Goal: Check status

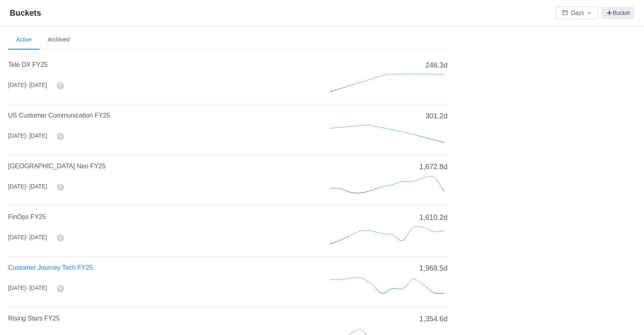
scroll to position [148, 0]
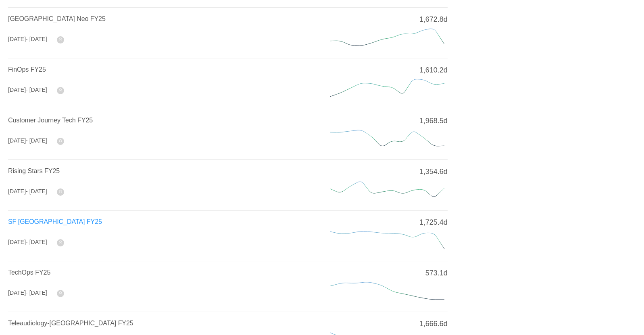
click at [46, 221] on span "SF [GEOGRAPHIC_DATA] FY25" at bounding box center [55, 221] width 94 height 7
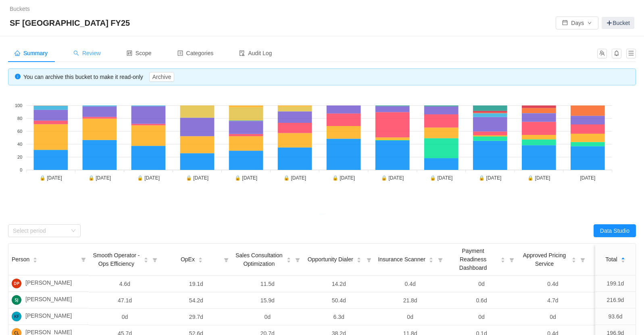
click at [99, 52] on span "Review" at bounding box center [86, 53] width 27 height 6
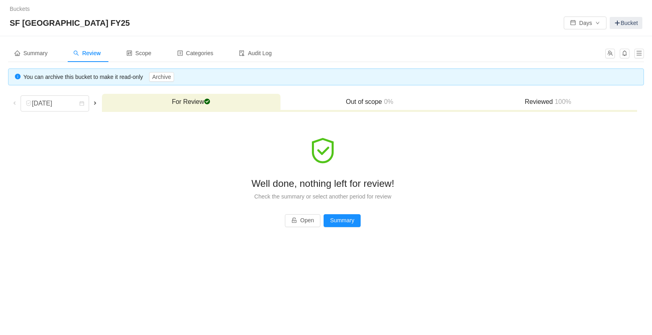
click at [97, 103] on span at bounding box center [95, 103] width 6 height 6
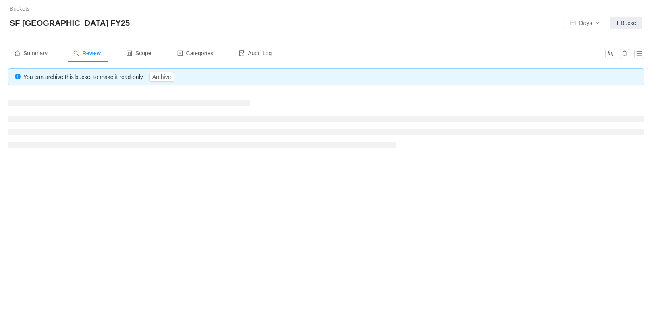
click at [97, 103] on h3 at bounding box center [129, 103] width 242 height 6
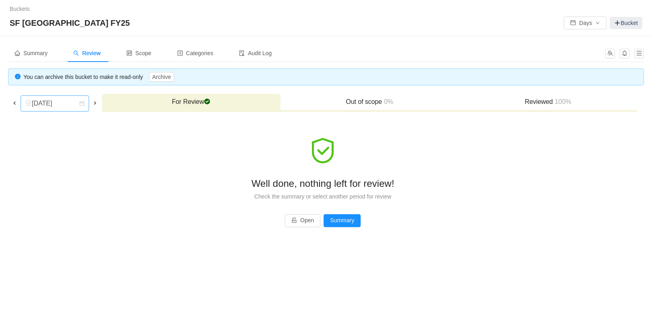
click at [60, 100] on div "[DATE]" at bounding box center [42, 103] width 35 height 15
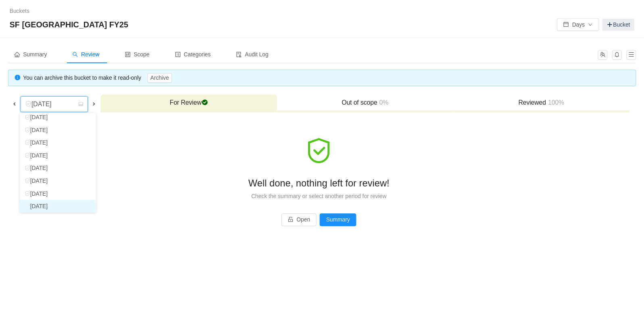
scroll to position [57, 0]
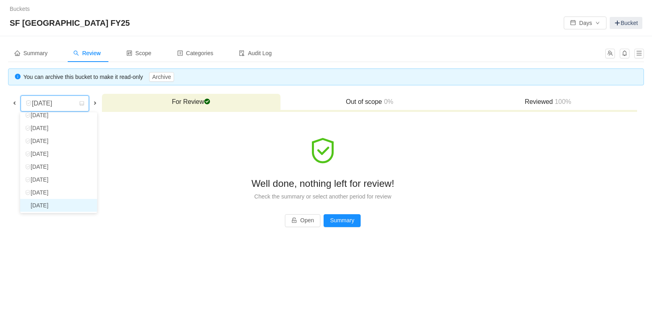
click at [55, 205] on li "[DATE]" at bounding box center [58, 205] width 77 height 13
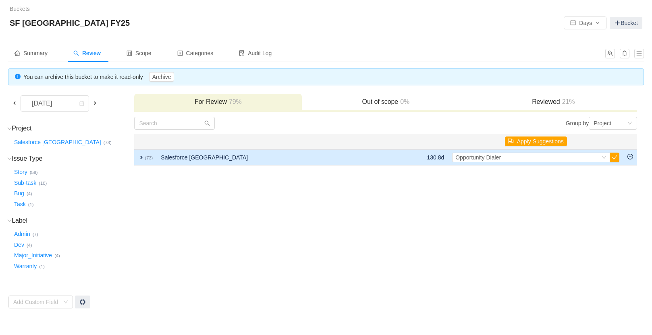
click at [141, 156] on span "expand" at bounding box center [141, 157] width 6 height 6
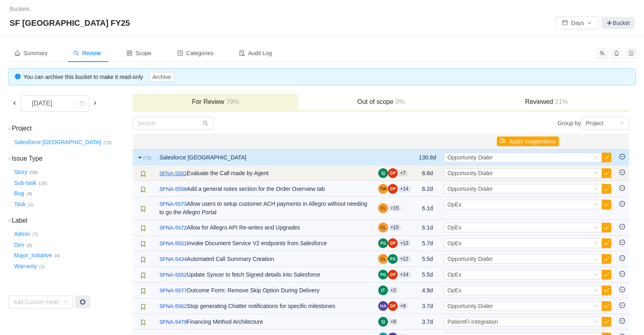
click at [175, 174] on link "SFNA-5591" at bounding box center [172, 174] width 27 height 8
click at [606, 172] on button "button" at bounding box center [606, 174] width 10 height 10
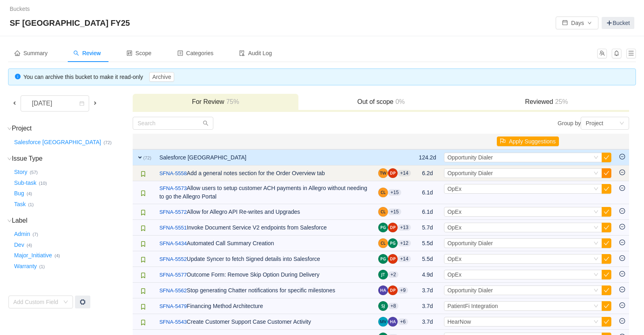
click at [606, 174] on button "button" at bounding box center [606, 174] width 10 height 10
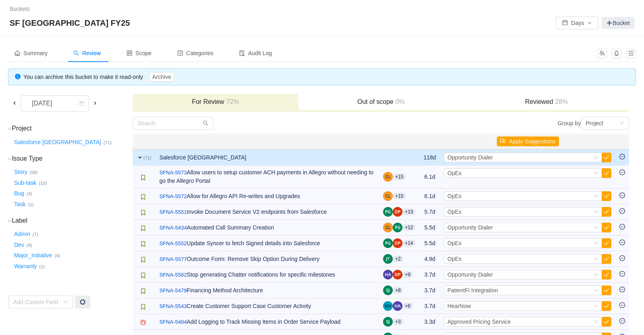
click at [606, 174] on button "button" at bounding box center [606, 174] width 10 height 10
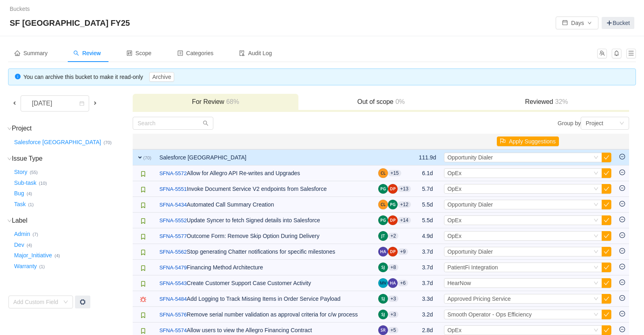
click at [606, 174] on button "button" at bounding box center [606, 174] width 10 height 10
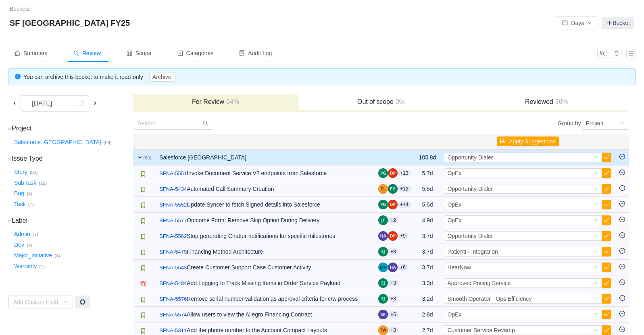
click at [606, 174] on button "button" at bounding box center [606, 174] width 10 height 10
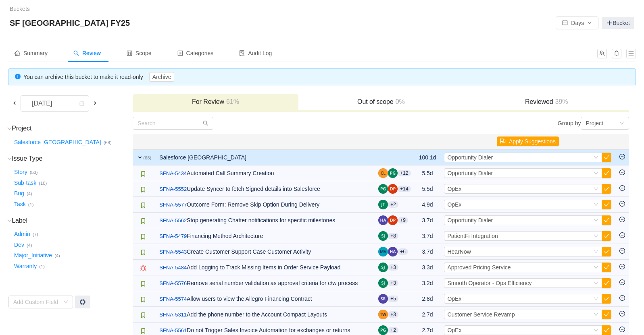
click at [606, 174] on button "button" at bounding box center [606, 174] width 10 height 10
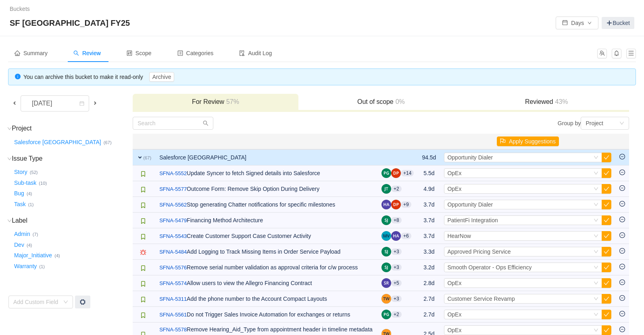
click at [606, 174] on button "button" at bounding box center [606, 174] width 10 height 10
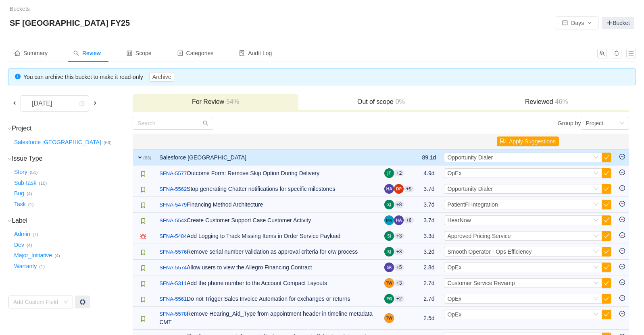
click at [606, 174] on button "button" at bounding box center [606, 174] width 10 height 10
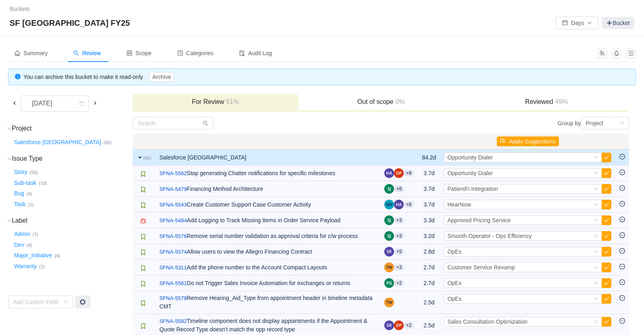
click at [606, 174] on button "button" at bounding box center [606, 174] width 10 height 10
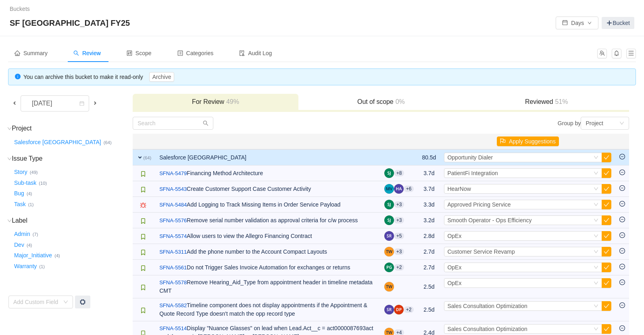
click at [606, 174] on button "button" at bounding box center [606, 174] width 10 height 10
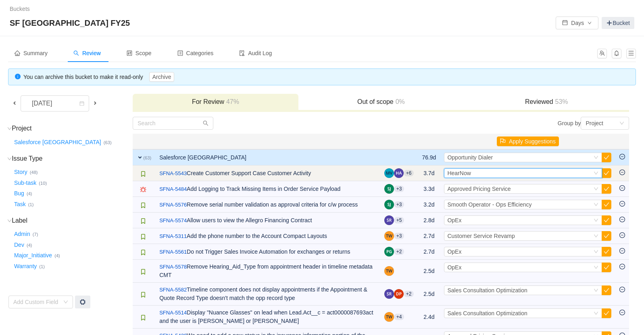
click at [571, 173] on div "Select HearNow" at bounding box center [519, 173] width 145 height 9
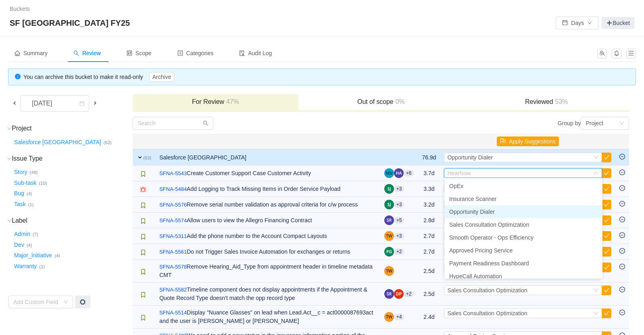
click at [472, 212] on span "Opportunity Dialer" at bounding box center [472, 212] width 46 height 6
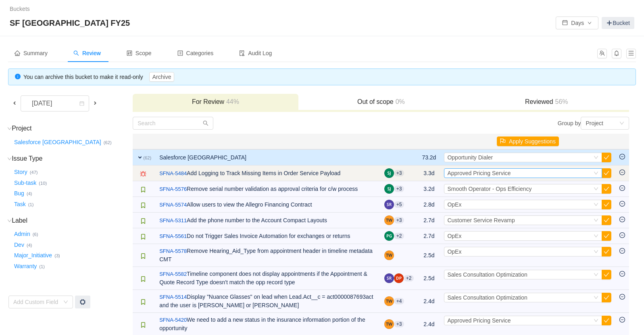
click at [562, 175] on div "Select Approved Pricing Service" at bounding box center [519, 173] width 145 height 9
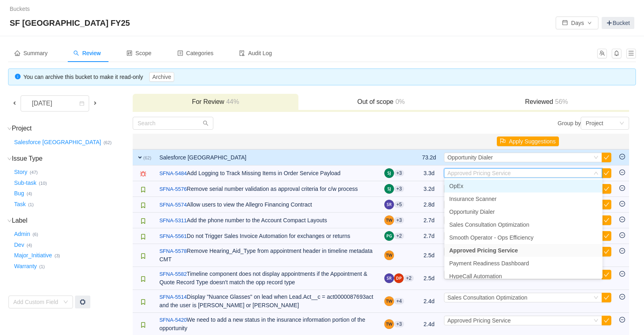
click at [475, 185] on li "OpEx" at bounding box center [523, 186] width 158 height 13
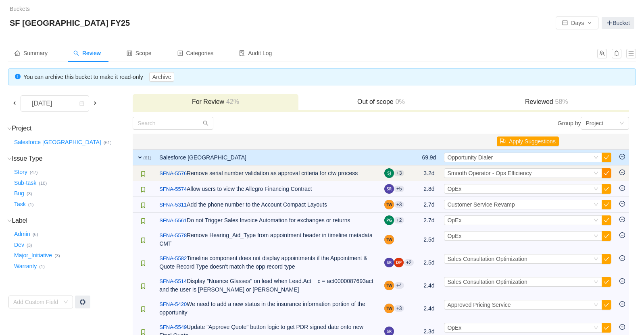
click at [607, 174] on button "button" at bounding box center [606, 174] width 10 height 10
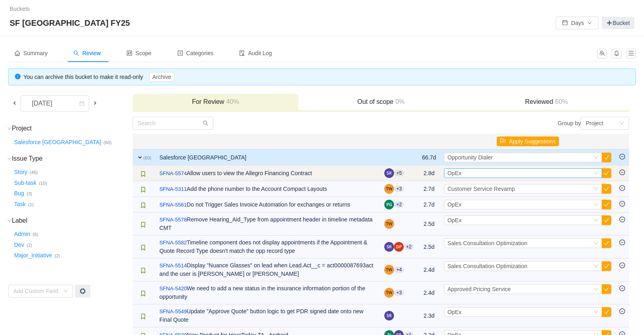
click at [598, 173] on icon "icon: down" at bounding box center [595, 173] width 5 height 5
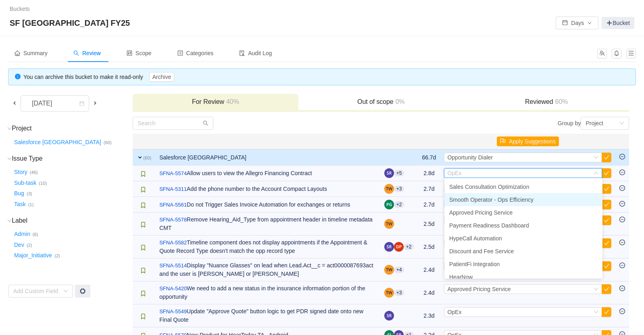
scroll to position [40, 0]
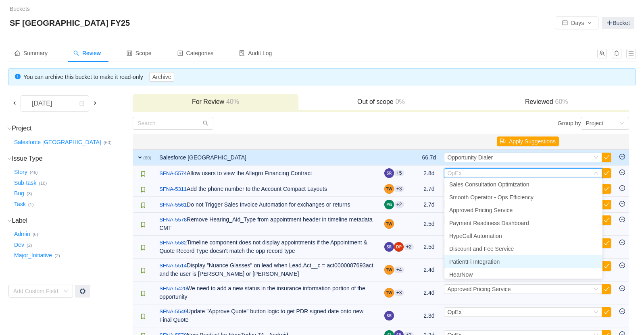
click at [494, 260] on span "PatientFi Integration" at bounding box center [474, 262] width 50 height 6
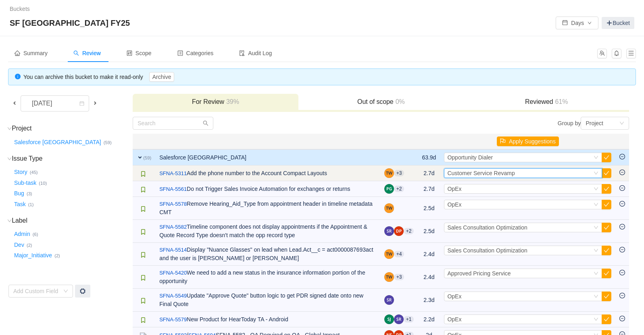
click at [581, 169] on div "Select Customer Service Revamp" at bounding box center [519, 173] width 145 height 9
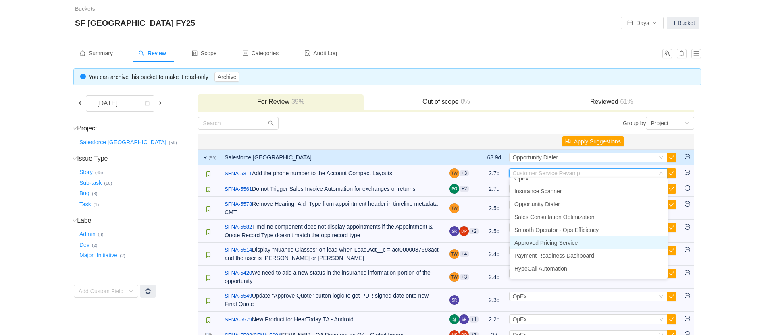
scroll to position [0, 0]
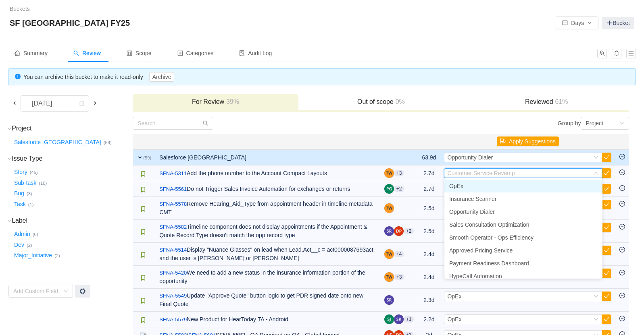
click at [462, 191] on li "OpEx" at bounding box center [523, 186] width 158 height 13
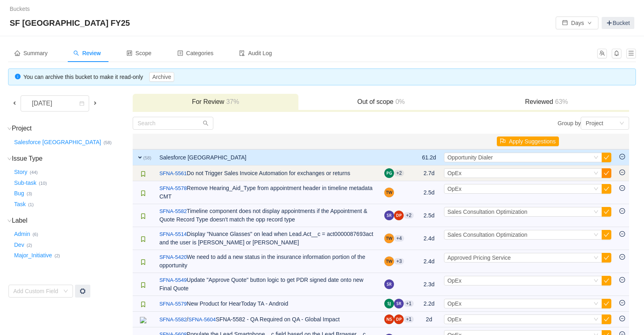
click at [605, 173] on button "button" at bounding box center [606, 174] width 10 height 10
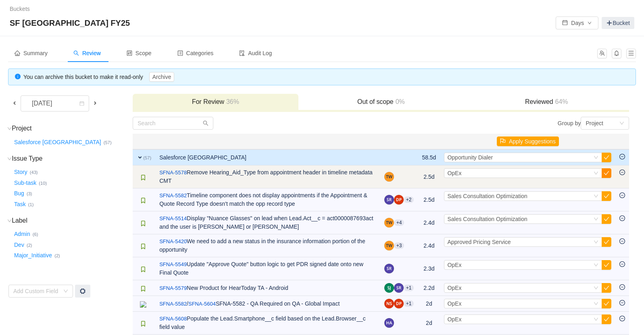
click at [606, 173] on button "button" at bounding box center [606, 174] width 10 height 10
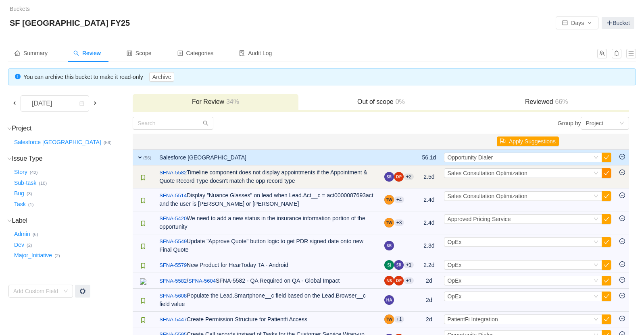
click at [607, 174] on button "button" at bounding box center [606, 174] width 10 height 10
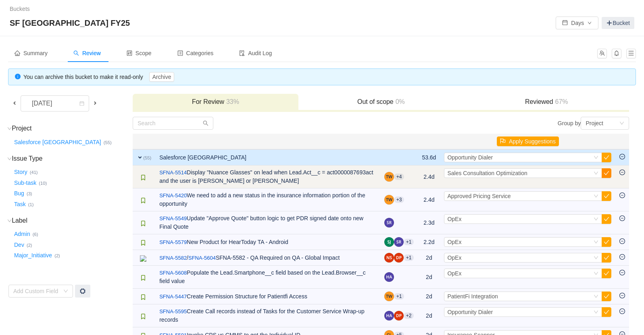
click at [606, 171] on button "button" at bounding box center [606, 174] width 10 height 10
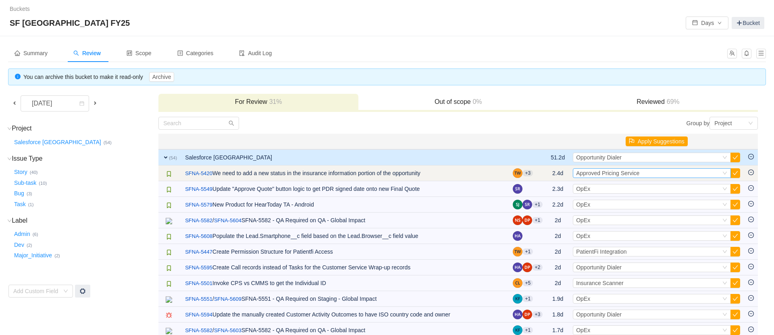
click at [652, 171] on icon "icon: down" at bounding box center [724, 173] width 5 height 5
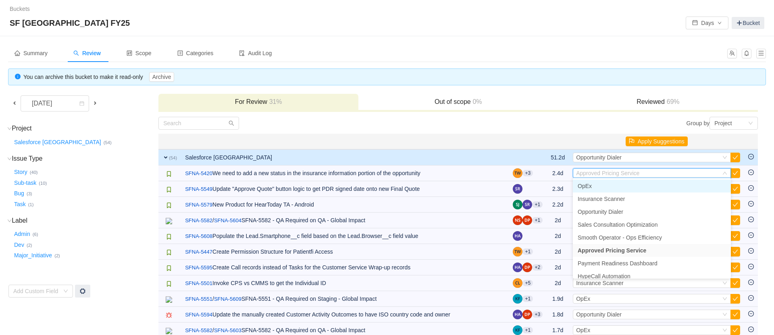
click at [602, 186] on li "OpEx" at bounding box center [652, 186] width 158 height 13
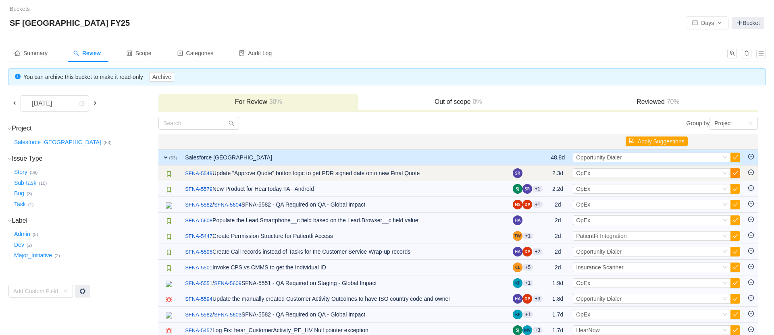
click at [652, 170] on button "button" at bounding box center [735, 174] width 10 height 10
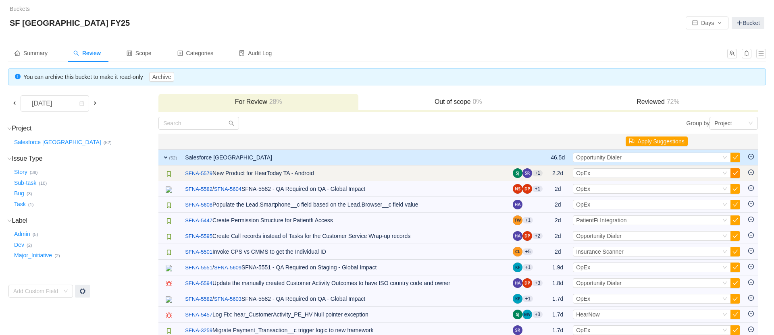
click at [652, 174] on button "button" at bounding box center [735, 174] width 10 height 10
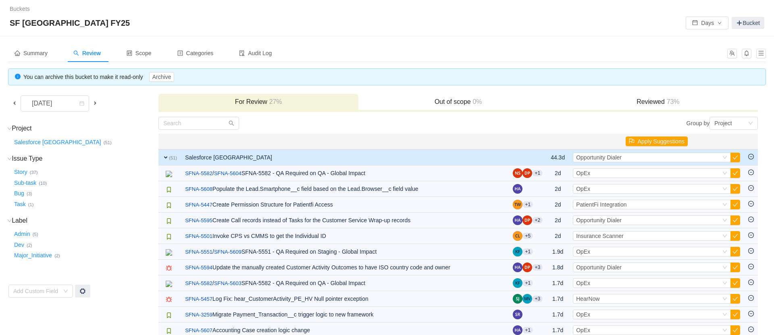
click at [652, 174] on button "button" at bounding box center [735, 174] width 10 height 10
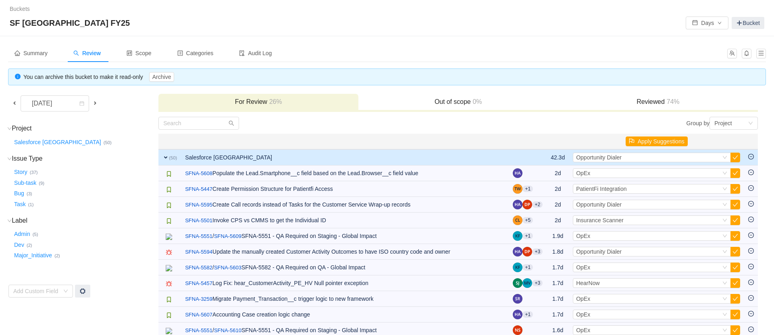
click at [652, 174] on button "button" at bounding box center [735, 174] width 10 height 10
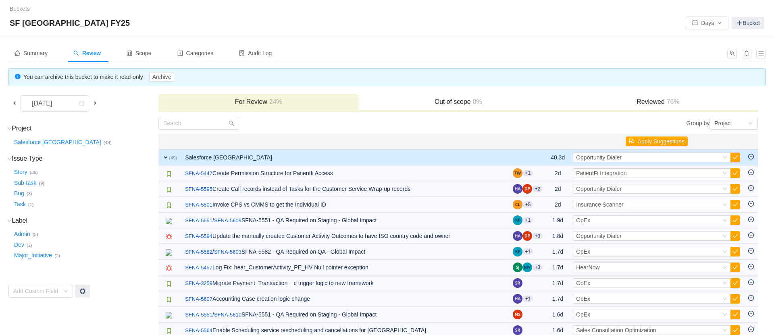
click at [652, 174] on button "button" at bounding box center [735, 174] width 10 height 10
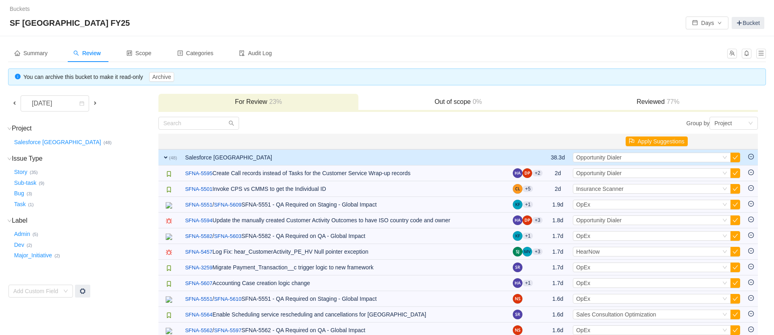
click at [652, 174] on button "button" at bounding box center [735, 174] width 10 height 10
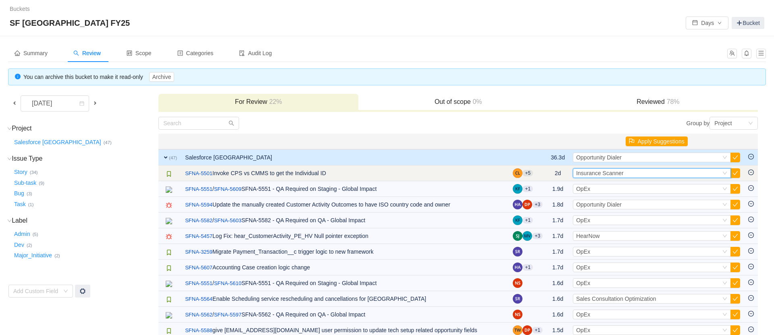
click at [652, 175] on div "Select Insurance Scanner" at bounding box center [648, 173] width 145 height 9
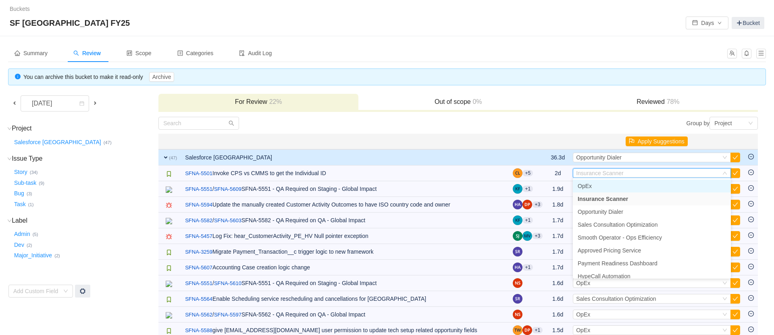
click at [631, 191] on li "OpEx" at bounding box center [652, 186] width 158 height 13
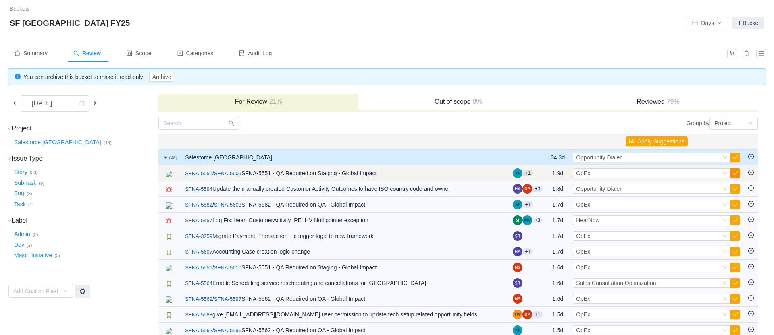
click at [652, 170] on button "button" at bounding box center [735, 174] width 10 height 10
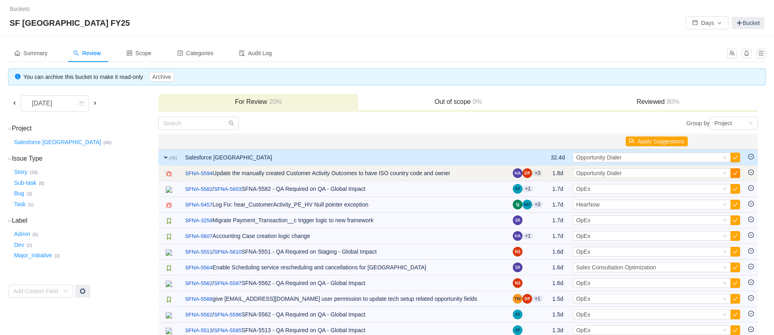
click at [652, 174] on button "button" at bounding box center [735, 174] width 10 height 10
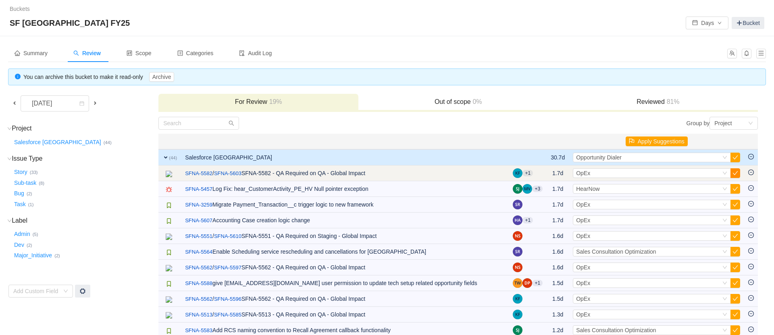
click at [652, 171] on button "button" at bounding box center [735, 174] width 10 height 10
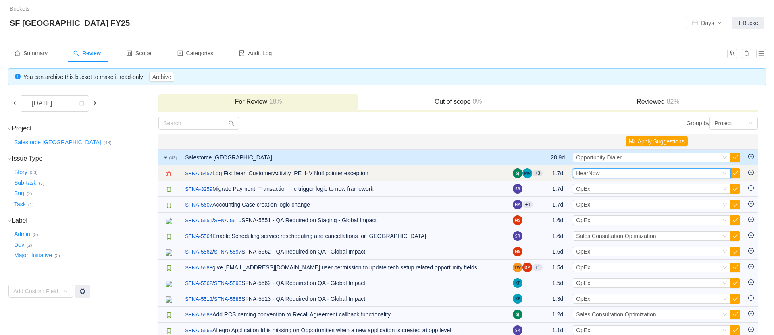
click at [652, 170] on div "Select HearNow" at bounding box center [648, 173] width 145 height 9
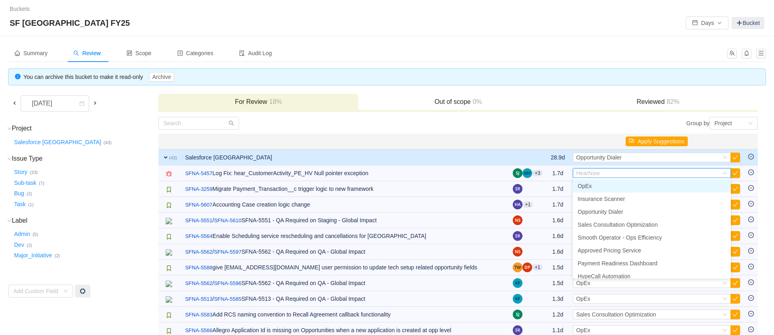
click at [633, 187] on li "OpEx" at bounding box center [652, 186] width 158 height 13
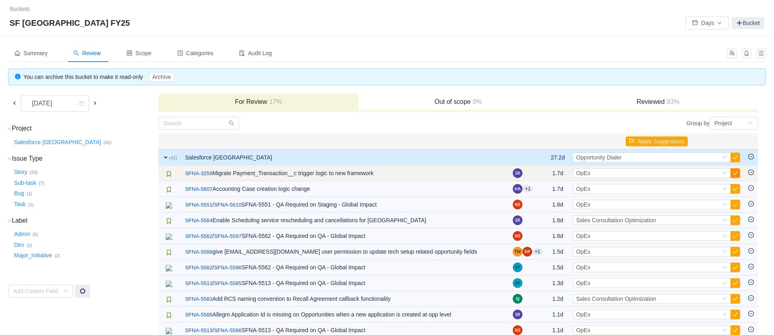
click at [652, 173] on button "button" at bounding box center [735, 174] width 10 height 10
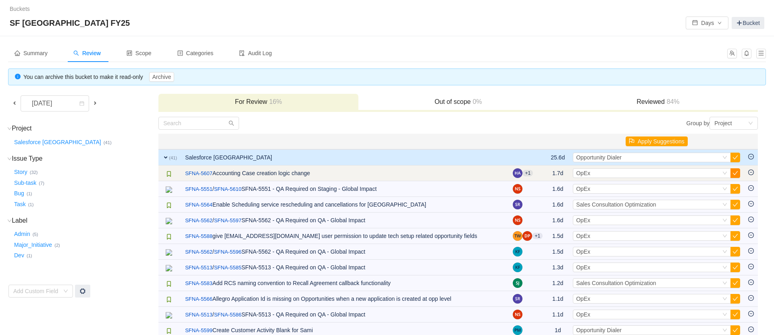
click at [652, 172] on button "button" at bounding box center [735, 174] width 10 height 10
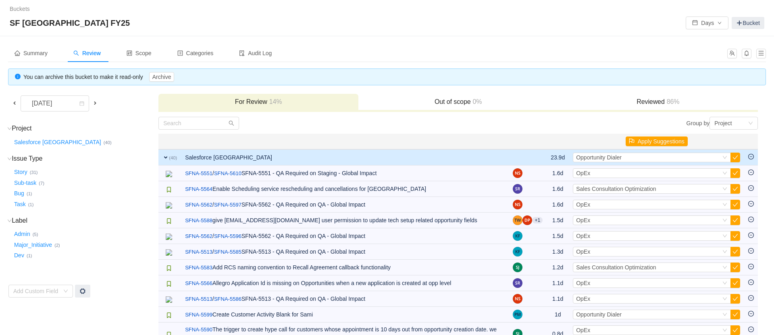
click at [652, 172] on button "button" at bounding box center [735, 174] width 10 height 10
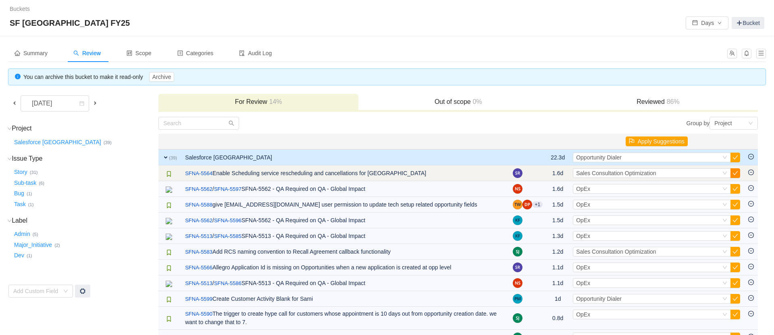
click at [652, 172] on button "button" at bounding box center [735, 174] width 10 height 10
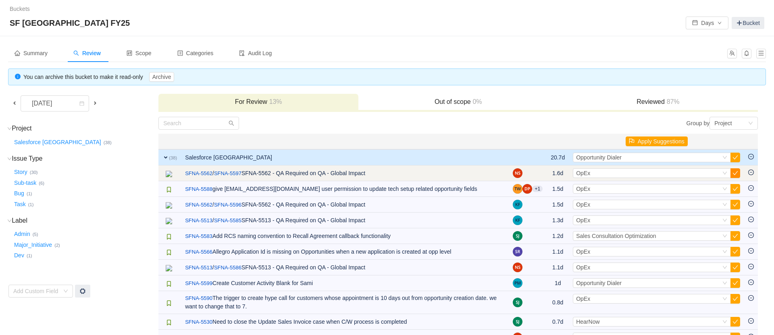
click at [652, 172] on button "button" at bounding box center [735, 174] width 10 height 10
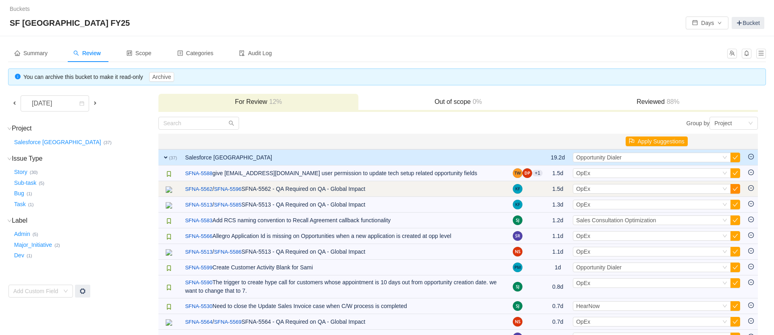
click at [652, 190] on button "button" at bounding box center [735, 189] width 10 height 10
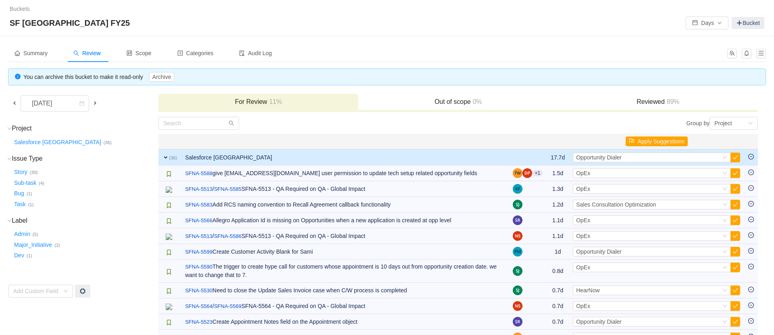
click at [652, 190] on button "button" at bounding box center [735, 189] width 10 height 10
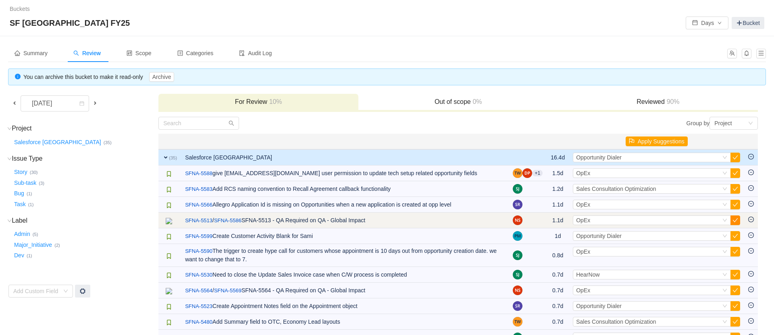
click at [652, 216] on button "button" at bounding box center [735, 221] width 10 height 10
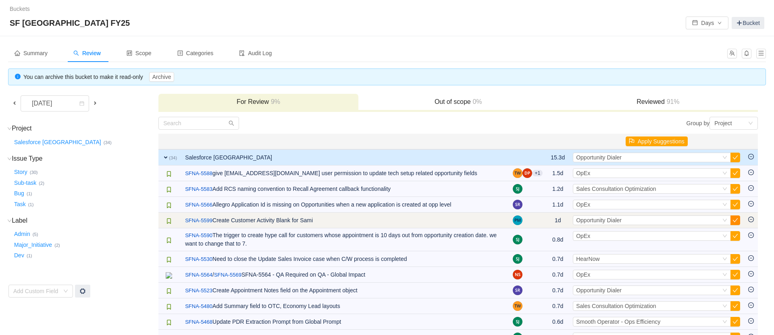
click at [652, 220] on button "button" at bounding box center [735, 221] width 10 height 10
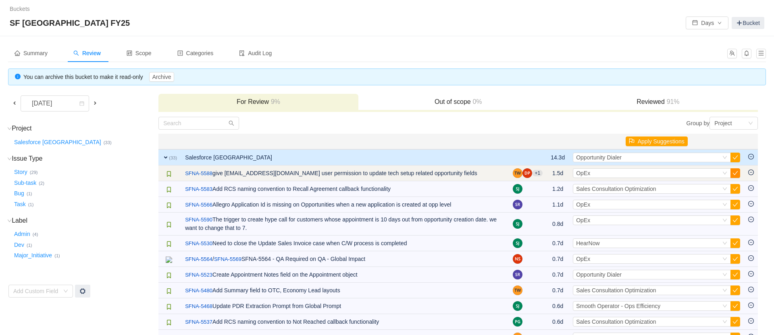
click at [652, 173] on button "button" at bounding box center [735, 174] width 10 height 10
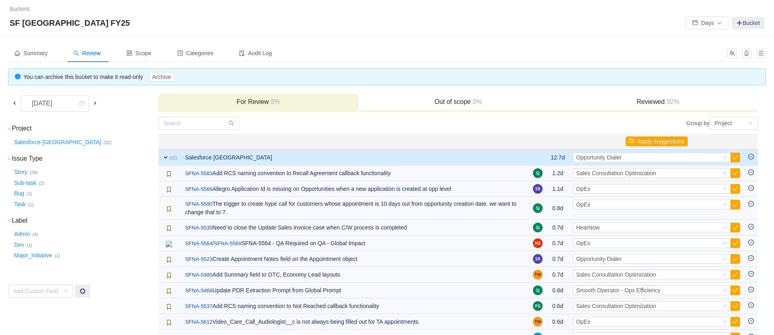
click at [652, 173] on button "button" at bounding box center [735, 174] width 10 height 10
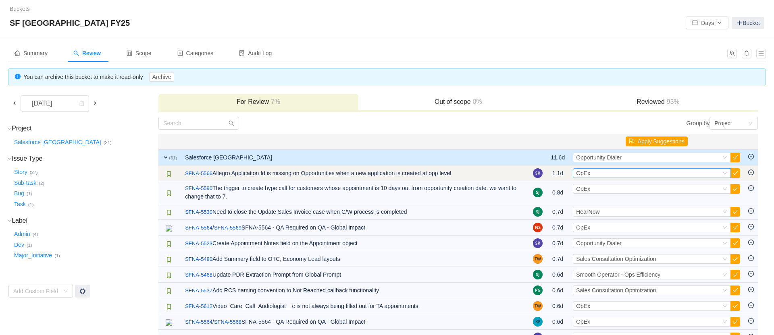
click at [652, 173] on div "Select OpEx" at bounding box center [648, 173] width 145 height 9
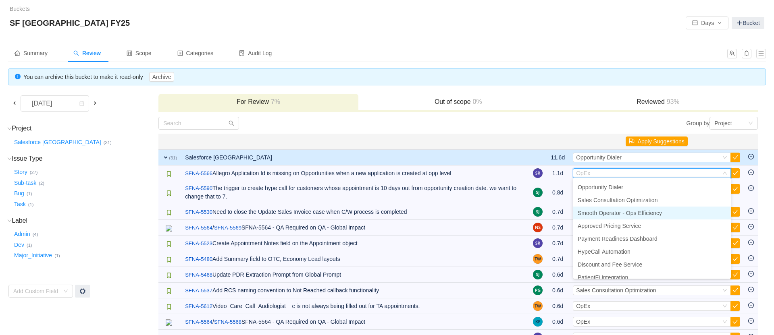
scroll to position [40, 0]
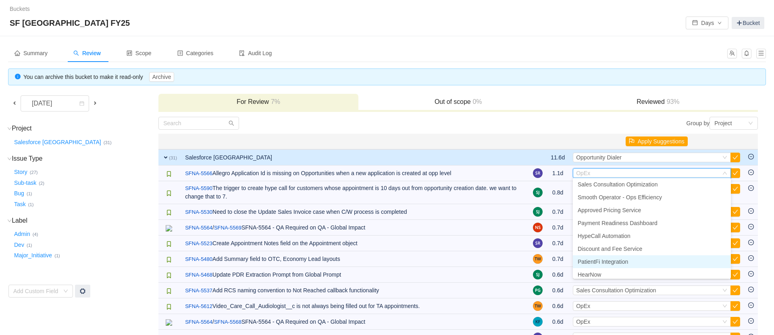
click at [631, 262] on li "PatientFi Integration" at bounding box center [652, 262] width 158 height 13
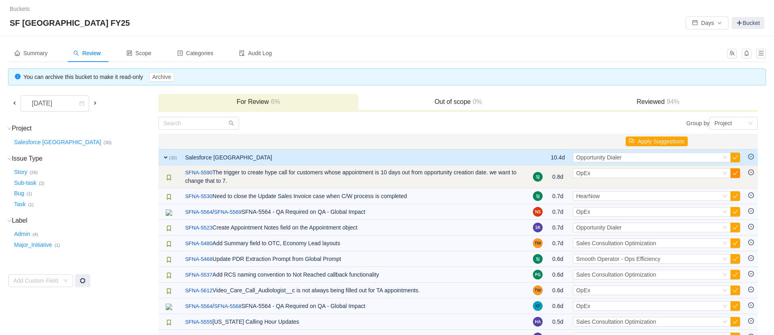
click at [652, 175] on button "button" at bounding box center [735, 174] width 10 height 10
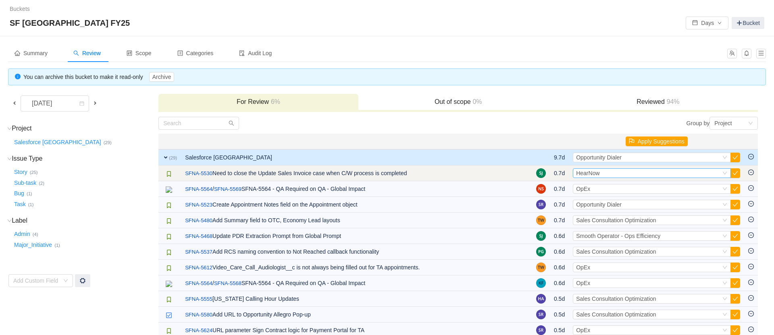
click at [652, 173] on icon "icon: down" at bounding box center [724, 173] width 5 height 5
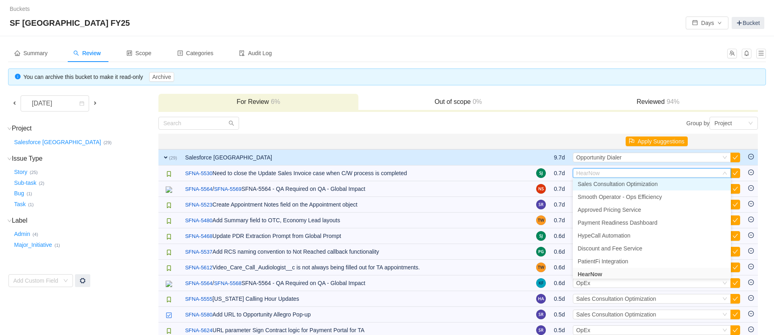
scroll to position [0, 0]
click at [623, 185] on li "OpEx" at bounding box center [652, 186] width 158 height 13
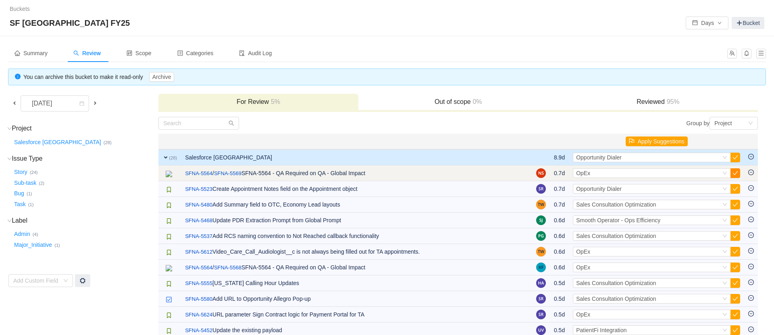
click at [652, 172] on button "button" at bounding box center [735, 174] width 10 height 10
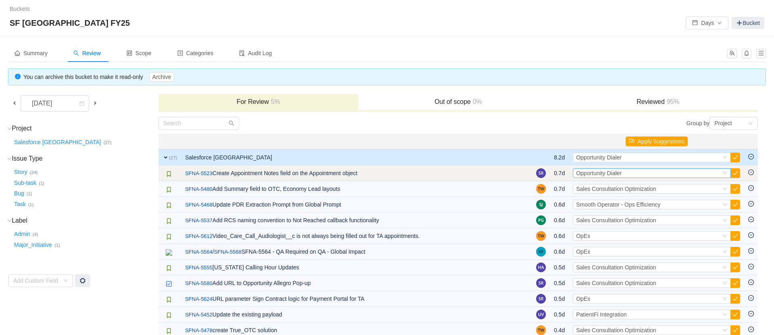
click at [652, 172] on div "Select Opportunity Dialer" at bounding box center [648, 173] width 145 height 9
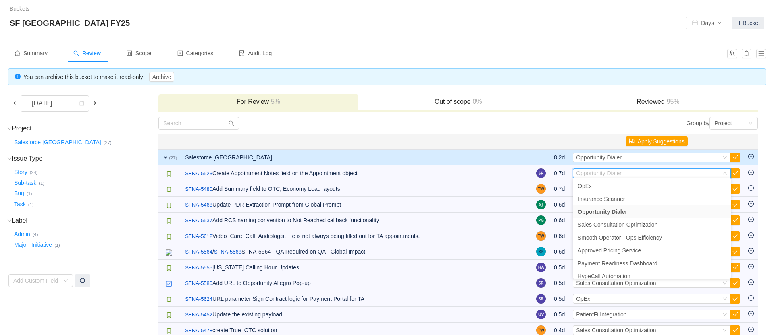
click at [633, 41] on div "Summary Review Scope Categories Audit Log You can archive this bucket to make i…" at bounding box center [387, 317] width 774 height 562
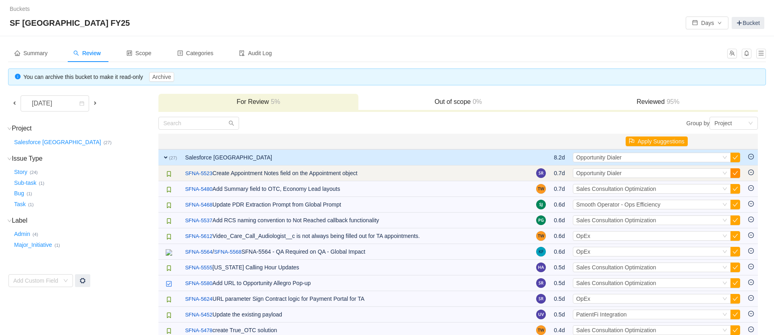
click at [652, 173] on button "button" at bounding box center [735, 174] width 10 height 10
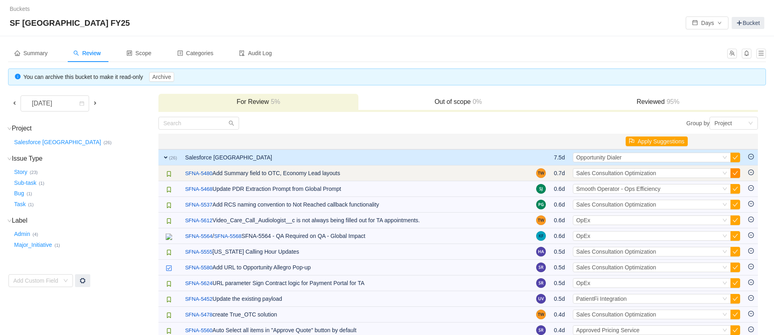
click at [652, 175] on button "button" at bounding box center [735, 174] width 10 height 10
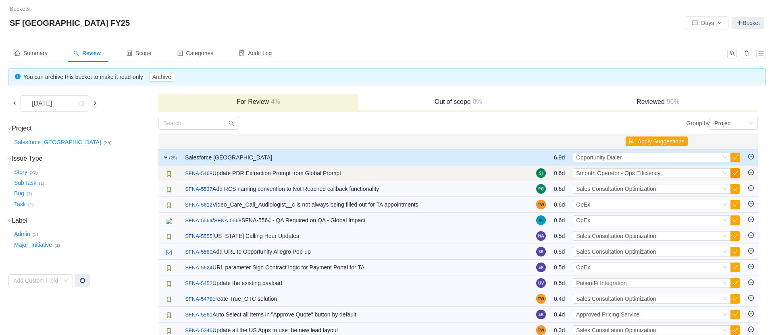
click at [652, 173] on button "button" at bounding box center [735, 174] width 10 height 10
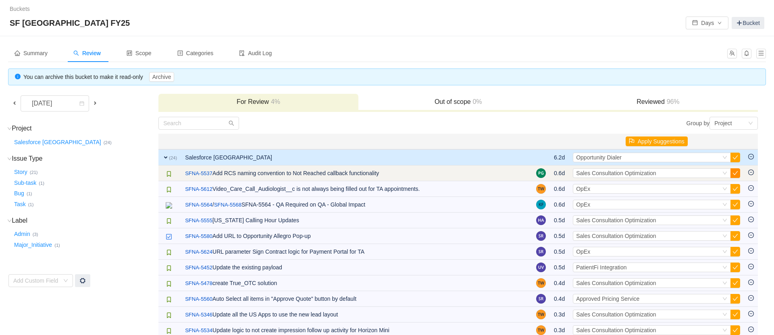
click at [652, 173] on button "button" at bounding box center [735, 174] width 10 height 10
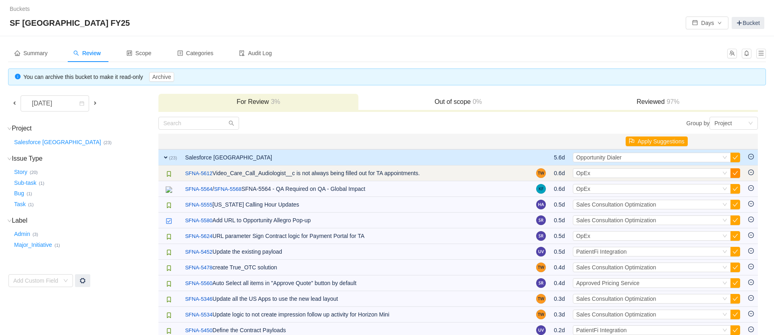
click at [652, 172] on button "button" at bounding box center [735, 174] width 10 height 10
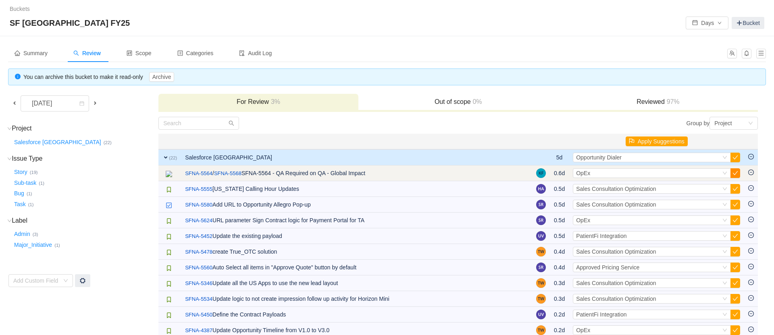
click at [652, 171] on button "button" at bounding box center [735, 174] width 10 height 10
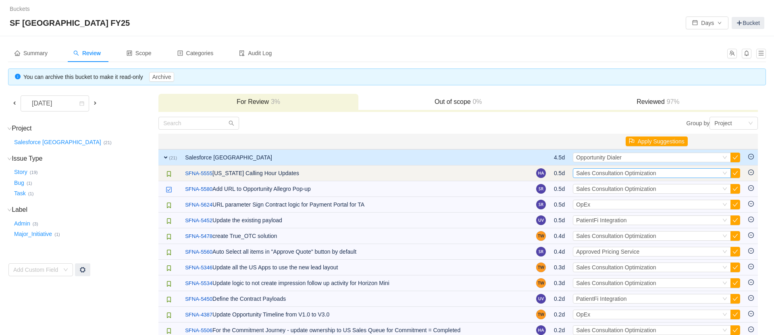
click at [652, 173] on div "Select Sales Consultation Optimization" at bounding box center [648, 173] width 145 height 9
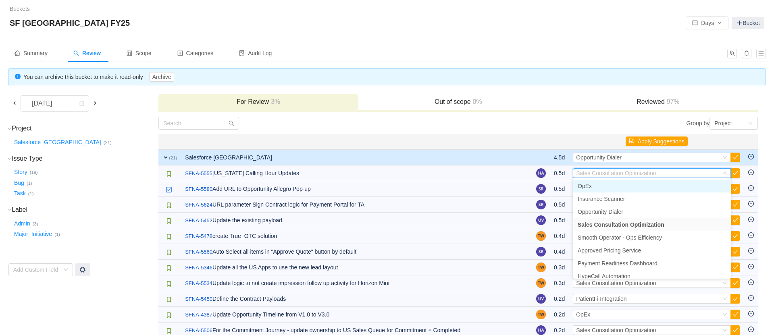
click at [608, 187] on li "OpEx" at bounding box center [652, 186] width 158 height 13
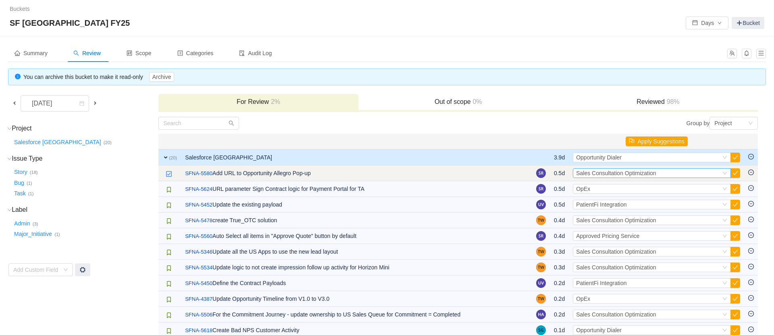
click at [652, 169] on div "Select Sales Consultation Optimization" at bounding box center [648, 173] width 145 height 9
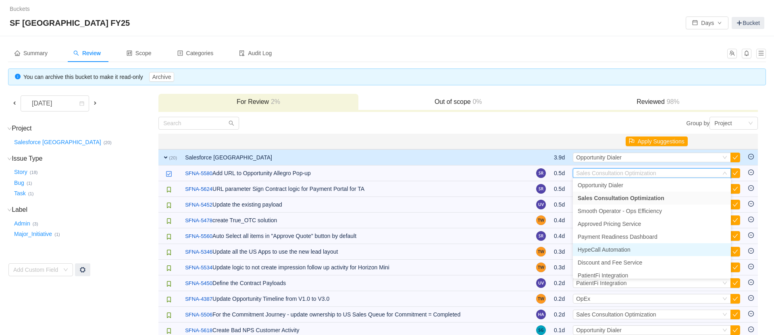
scroll to position [40, 0]
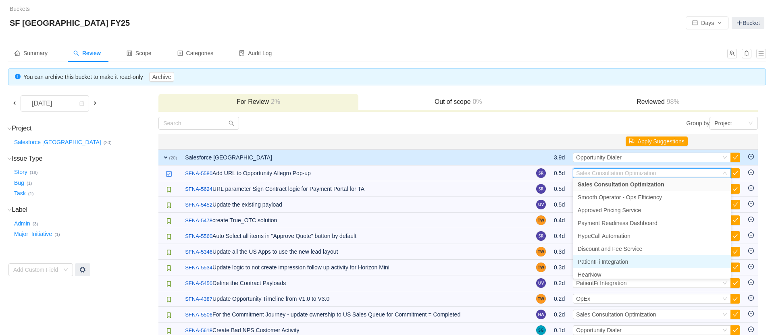
click at [616, 263] on span "PatientFi Integration" at bounding box center [603, 262] width 50 height 6
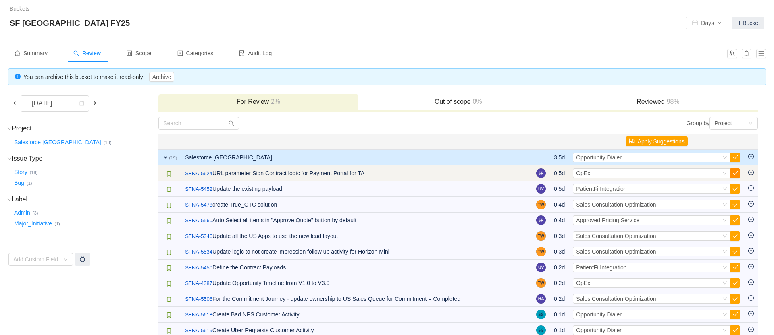
click at [652, 174] on button "button" at bounding box center [735, 174] width 10 height 10
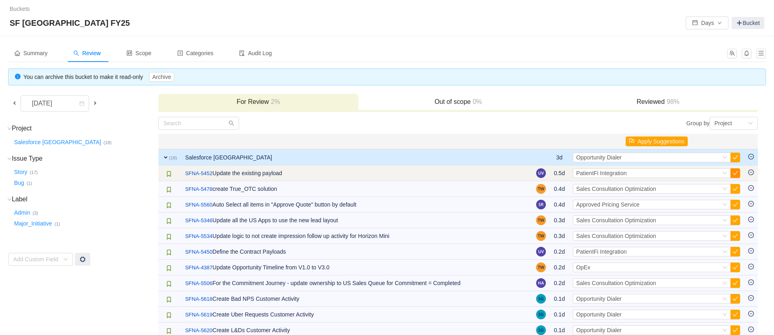
click at [652, 173] on button "button" at bounding box center [735, 174] width 10 height 10
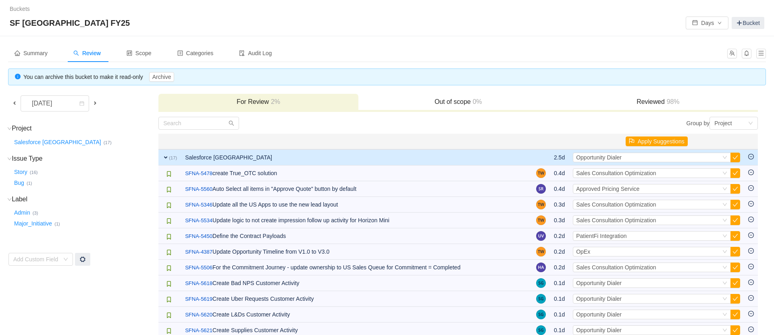
click at [652, 173] on button "button" at bounding box center [735, 174] width 10 height 10
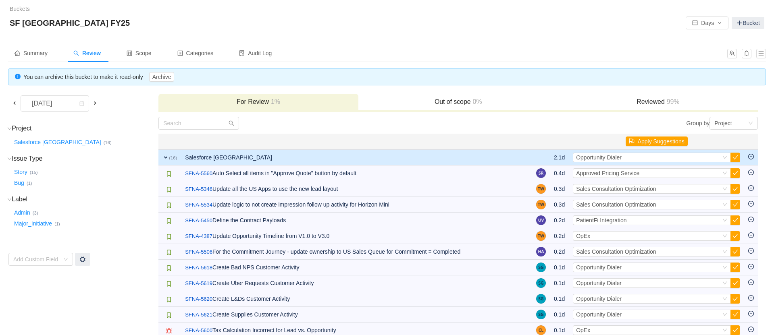
click at [652, 173] on button "button" at bounding box center [735, 174] width 10 height 10
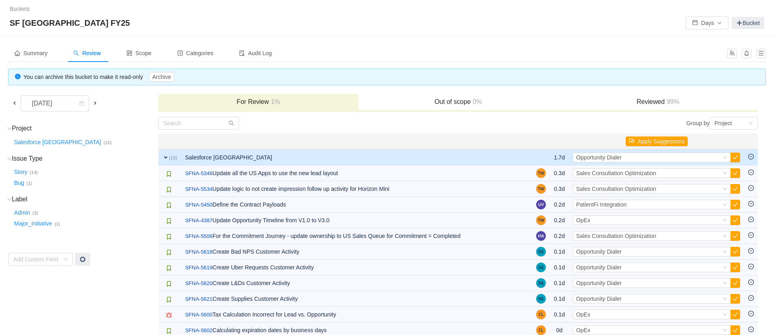
click at [652, 173] on button "button" at bounding box center [735, 174] width 10 height 10
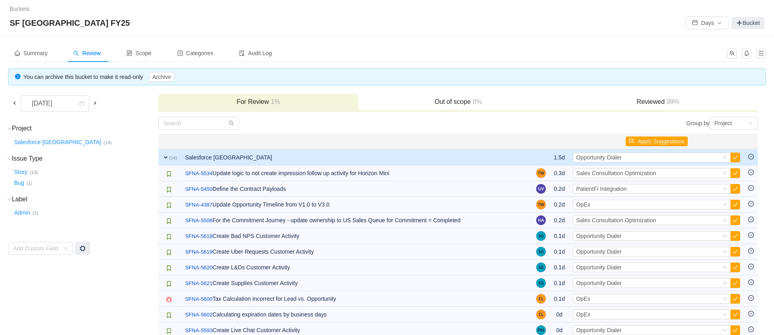
click at [652, 173] on button "button" at bounding box center [735, 174] width 10 height 10
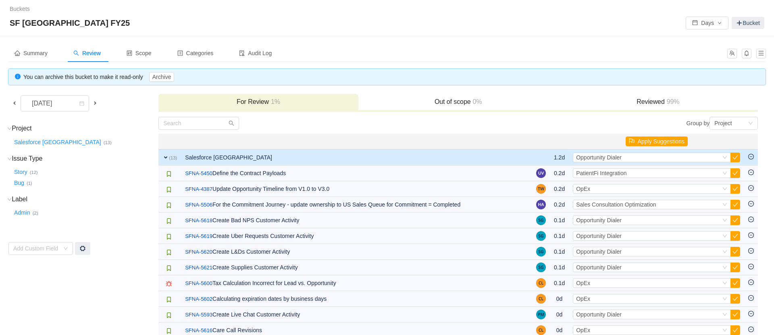
click at [652, 173] on button "button" at bounding box center [735, 174] width 10 height 10
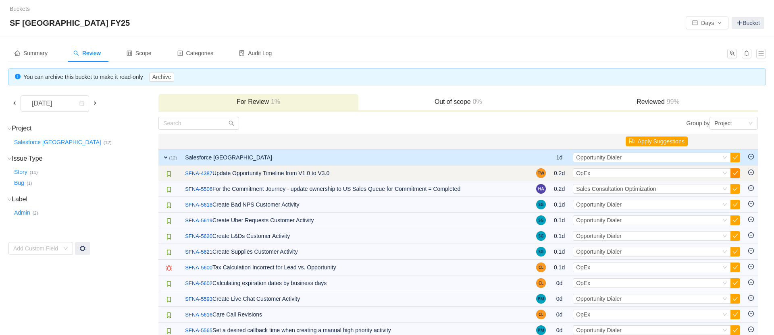
click at [652, 174] on button "button" at bounding box center [735, 174] width 10 height 10
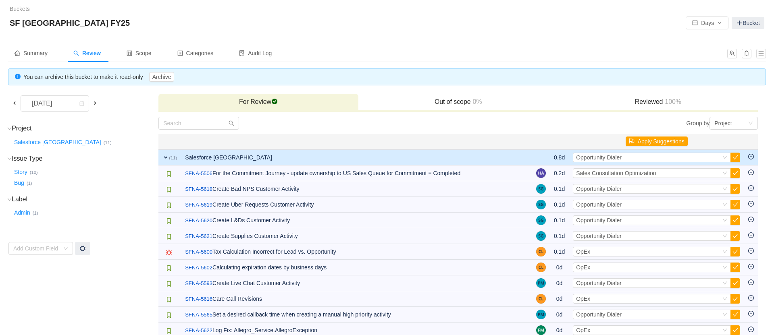
click at [652, 174] on button "button" at bounding box center [735, 174] width 10 height 10
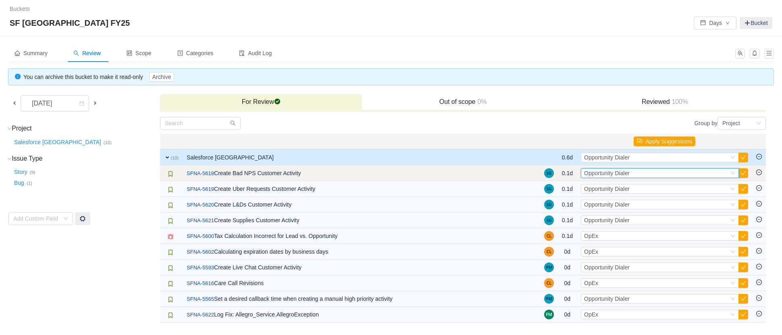
click at [652, 174] on div "Select Opportunity Dialer" at bounding box center [656, 173] width 145 height 9
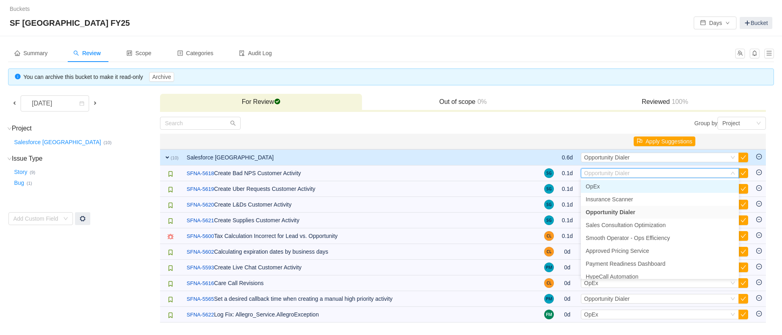
click at [603, 189] on li "OpEx" at bounding box center [660, 186] width 158 height 13
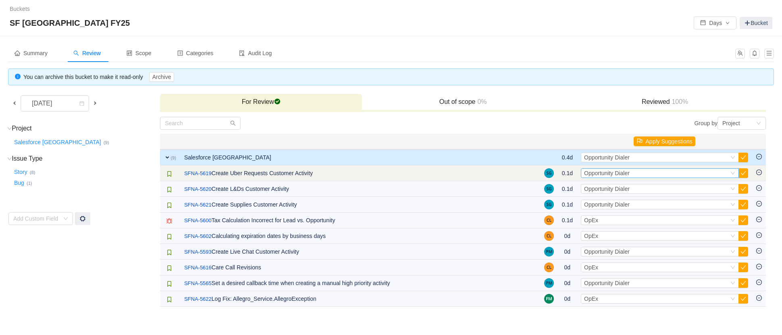
click at [641, 173] on div "Select Opportunity Dialer" at bounding box center [656, 173] width 145 height 9
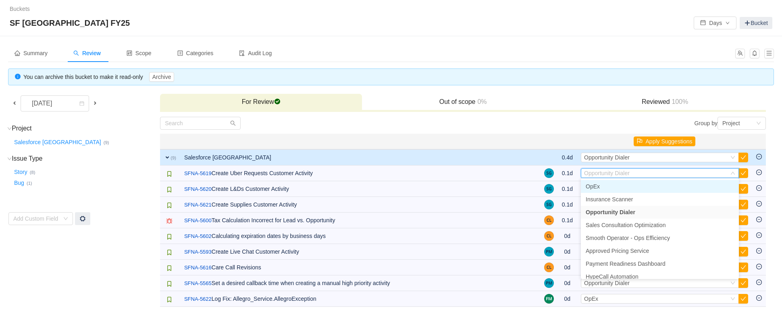
click at [615, 190] on li "OpEx" at bounding box center [660, 186] width 158 height 13
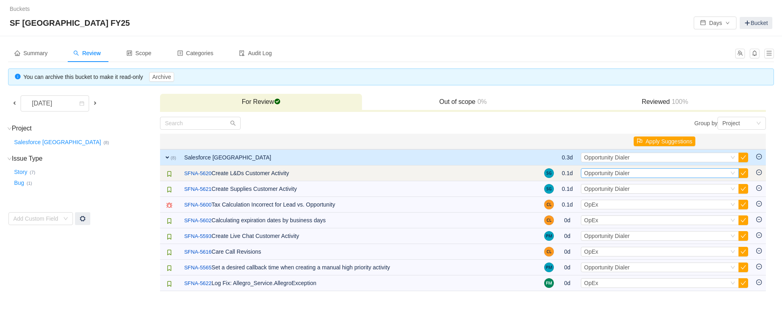
click at [637, 171] on div "Select Opportunity Dialer" at bounding box center [656, 173] width 145 height 9
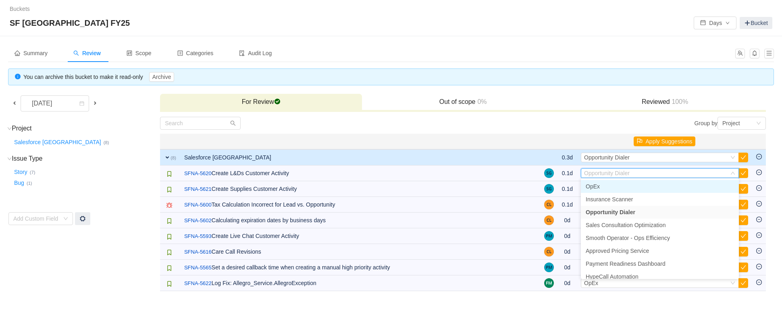
click at [603, 187] on li "OpEx" at bounding box center [660, 186] width 158 height 13
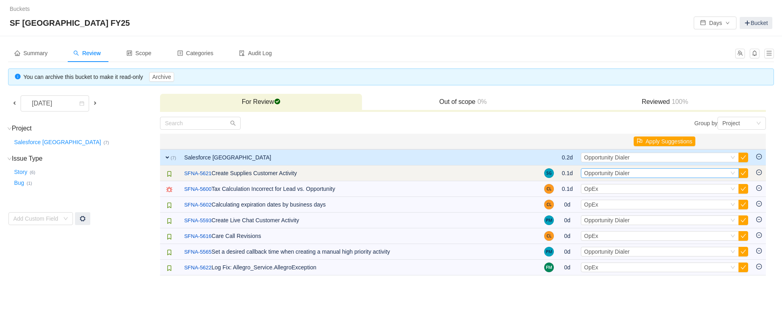
click at [612, 177] on div "Opportunity Dialer" at bounding box center [607, 173] width 46 height 9
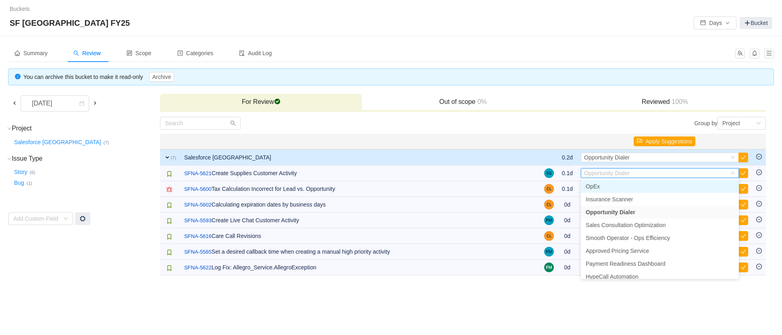
click at [597, 187] on span "OpEx" at bounding box center [593, 186] width 14 height 6
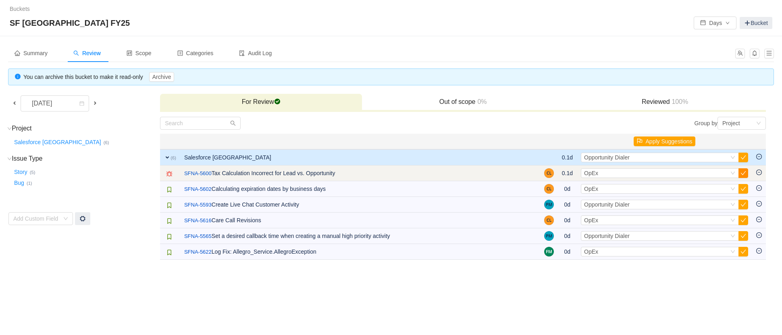
click at [652, 172] on button "button" at bounding box center [744, 174] width 10 height 10
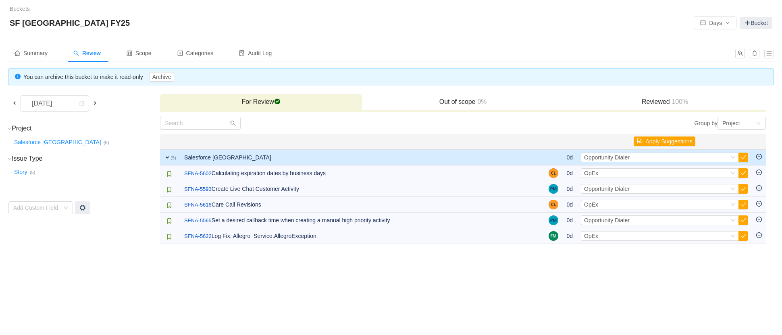
click at [652, 172] on button "button" at bounding box center [744, 174] width 10 height 10
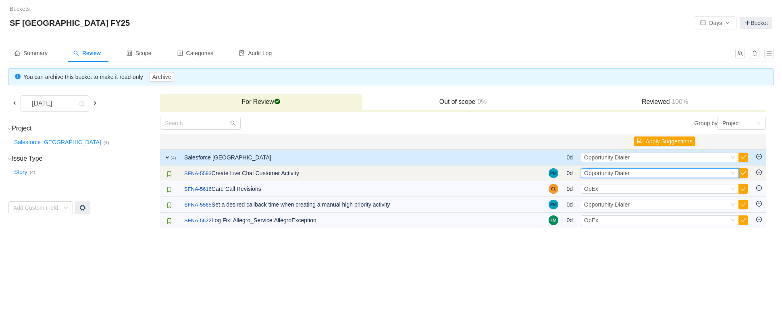
click at [624, 175] on span "Opportunity Dialer" at bounding box center [607, 173] width 46 height 6
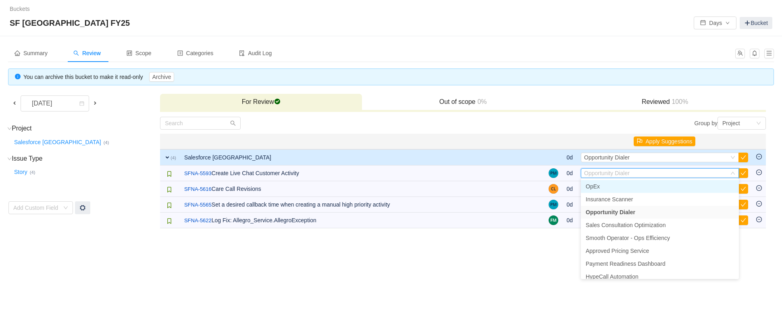
click at [600, 187] on li "OpEx" at bounding box center [660, 186] width 158 height 13
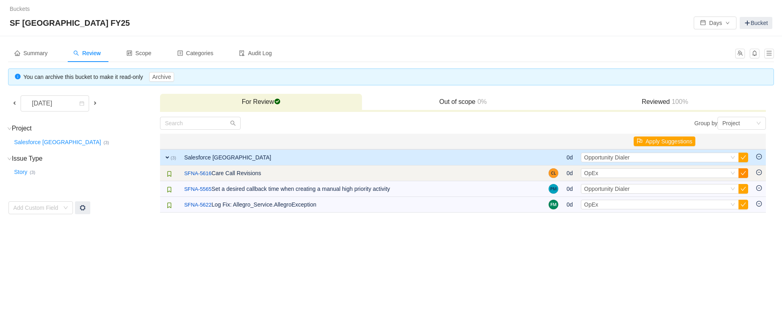
click at [652, 173] on button "button" at bounding box center [744, 174] width 10 height 10
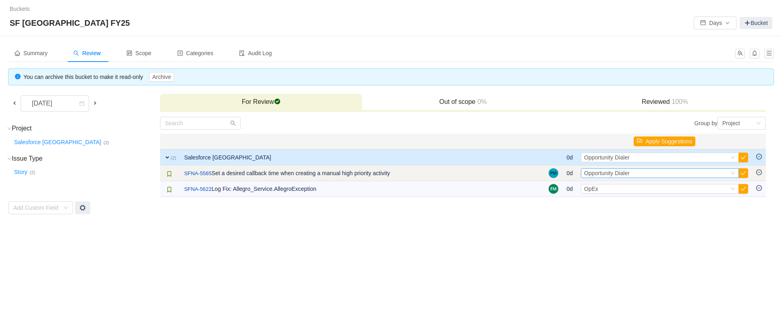
click at [652, 174] on div "Select Opportunity Dialer" at bounding box center [656, 173] width 145 height 9
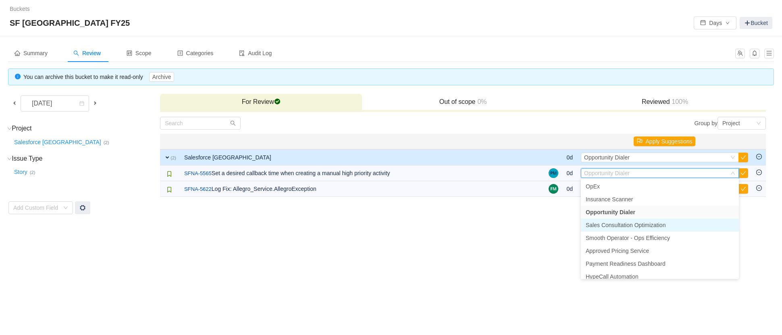
click at [612, 224] on span "Sales Consultation Optimization" at bounding box center [626, 225] width 80 height 6
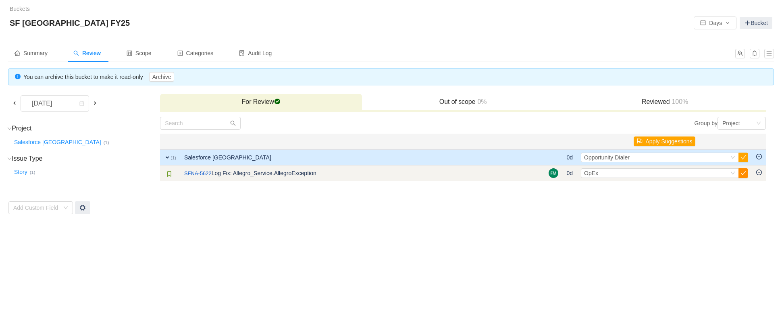
click at [652, 173] on button "button" at bounding box center [744, 174] width 10 height 10
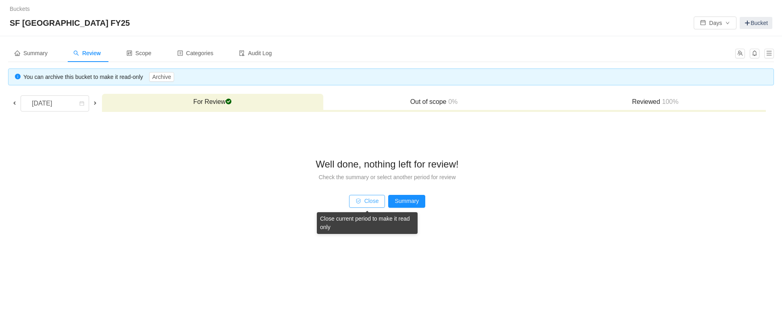
drag, startPoint x: 368, startPoint y: 204, endPoint x: 452, endPoint y: 223, distance: 86.4
click at [459, 224] on div "Well done, nothing left for review! Check the summary or select another period …" at bounding box center [386, 172] width 757 height 110
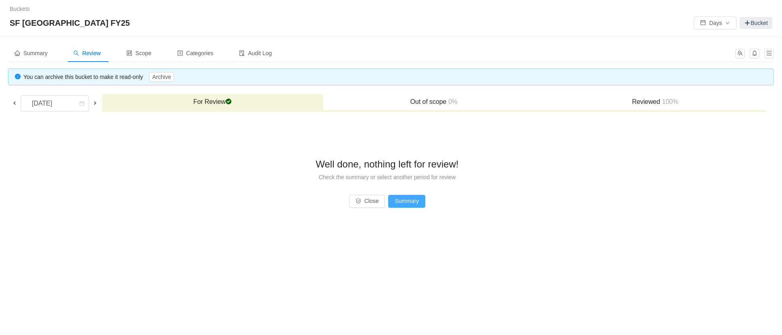
click at [413, 198] on button "Summary" at bounding box center [406, 201] width 37 height 13
